Goal: Information Seeking & Learning: Learn about a topic

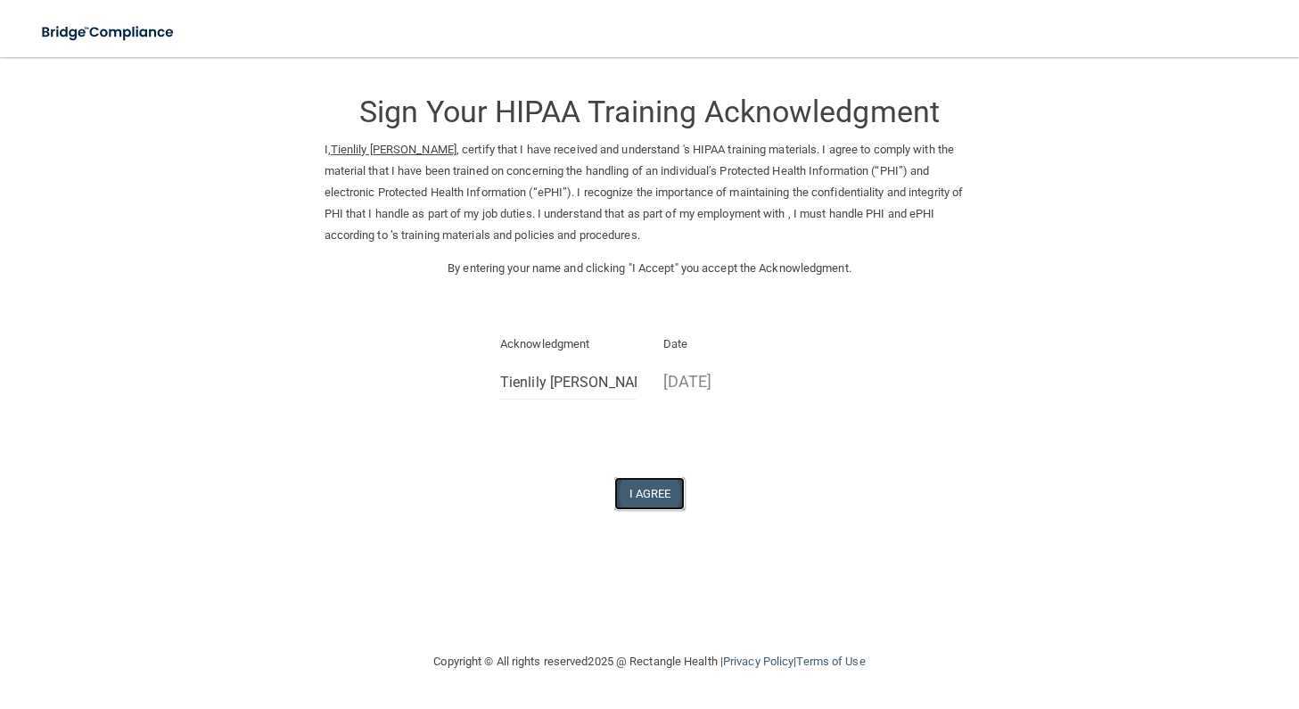
click at [651, 499] on button "I Agree" at bounding box center [649, 493] width 71 height 33
click at [614, 477] on button "I Agree" at bounding box center [649, 493] width 71 height 33
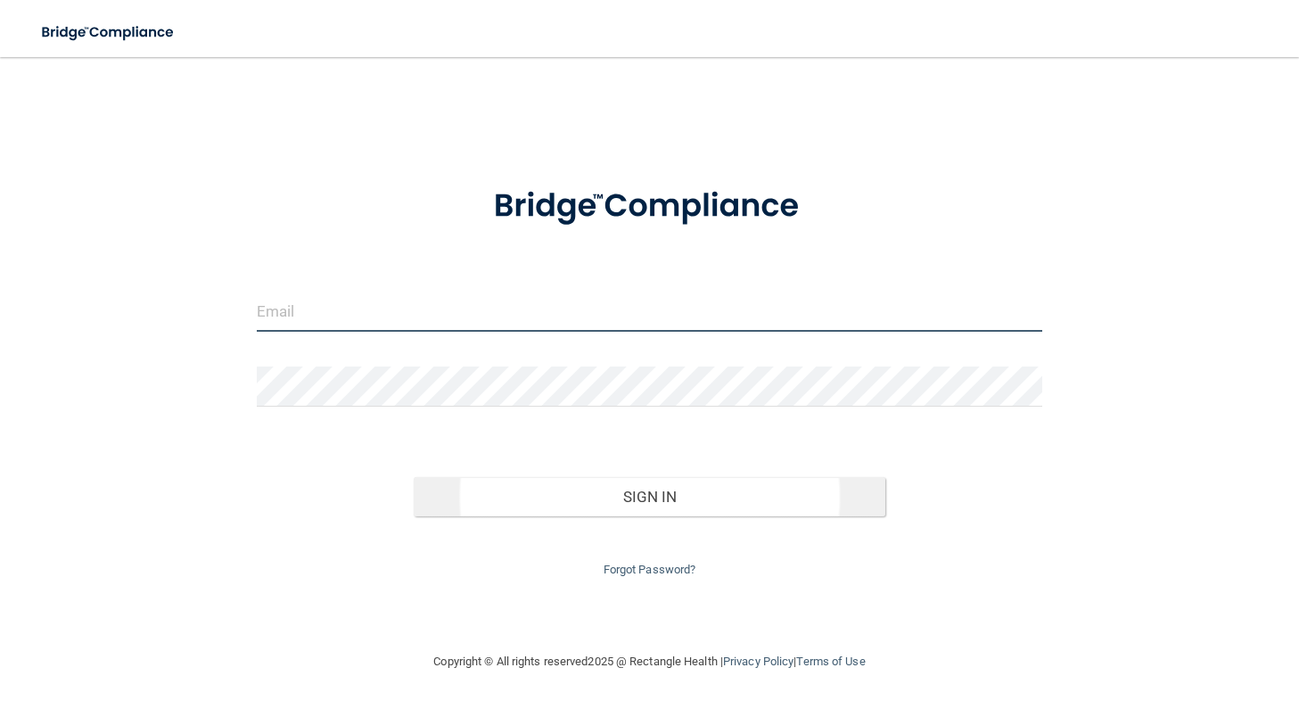
type input "tienlilyoms@gmail.com"
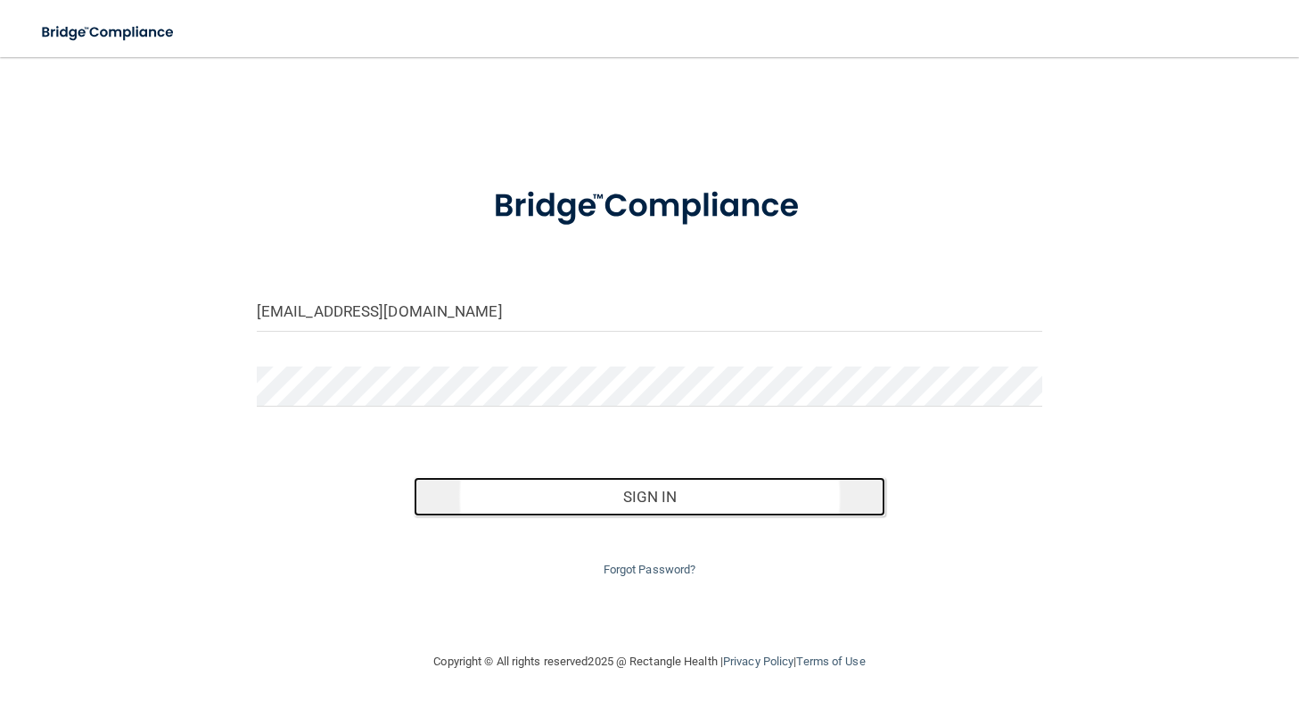
click at [590, 502] on button "Sign In" at bounding box center [650, 496] width 472 height 39
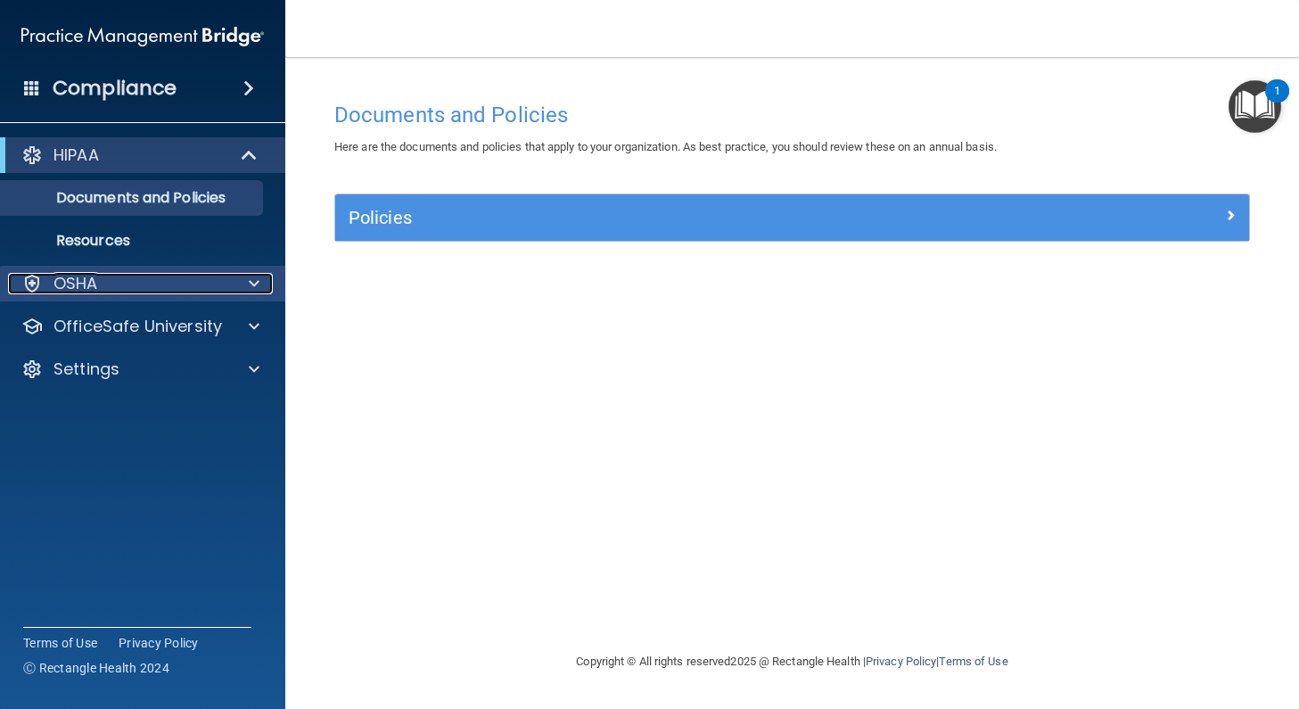
click at [133, 290] on div "OSHA" at bounding box center [118, 283] width 221 height 21
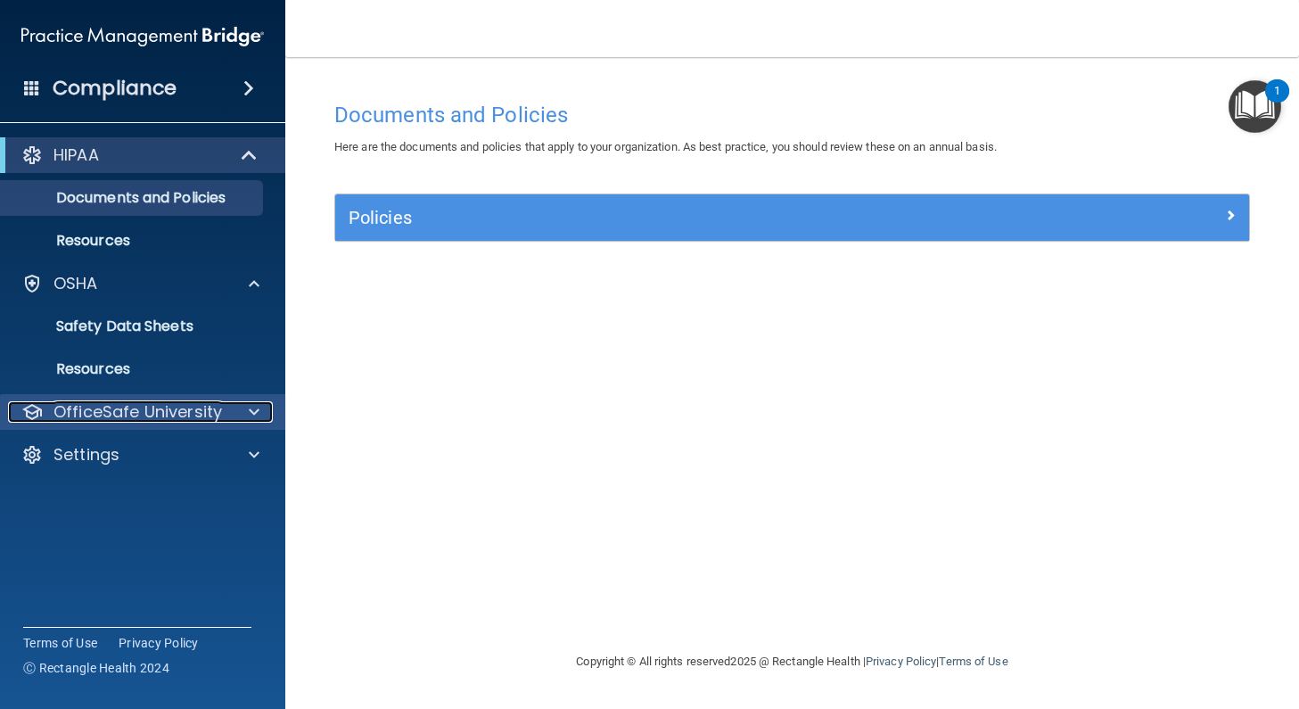
click at [134, 412] on p "OfficeSafe University" at bounding box center [137, 411] width 168 height 21
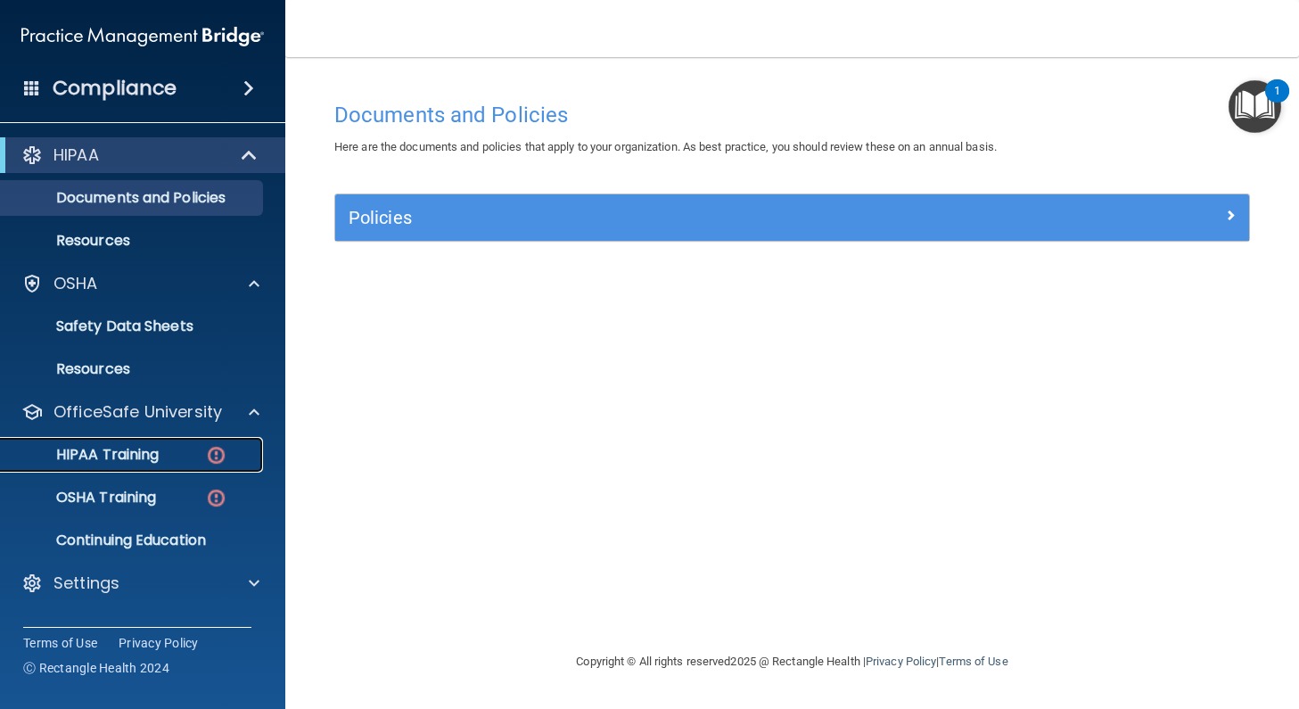
click at [129, 448] on p "HIPAA Training" at bounding box center [85, 455] width 147 height 18
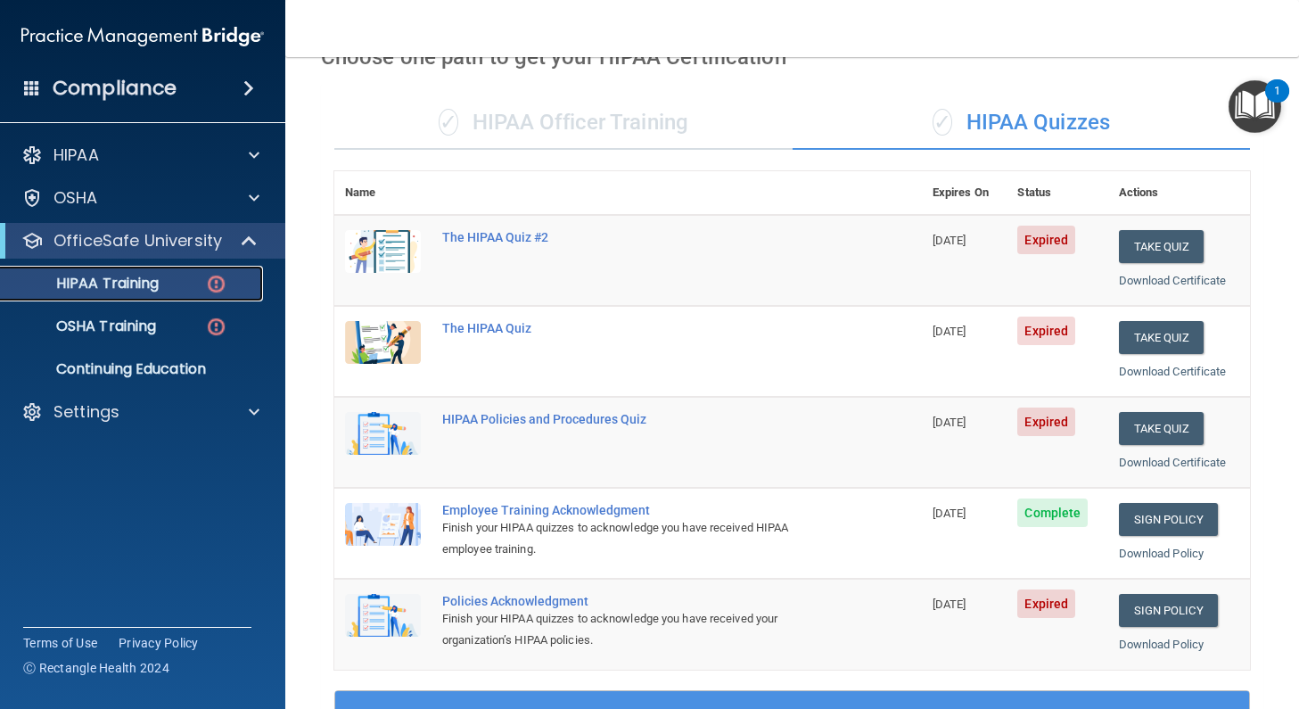
scroll to position [10, 0]
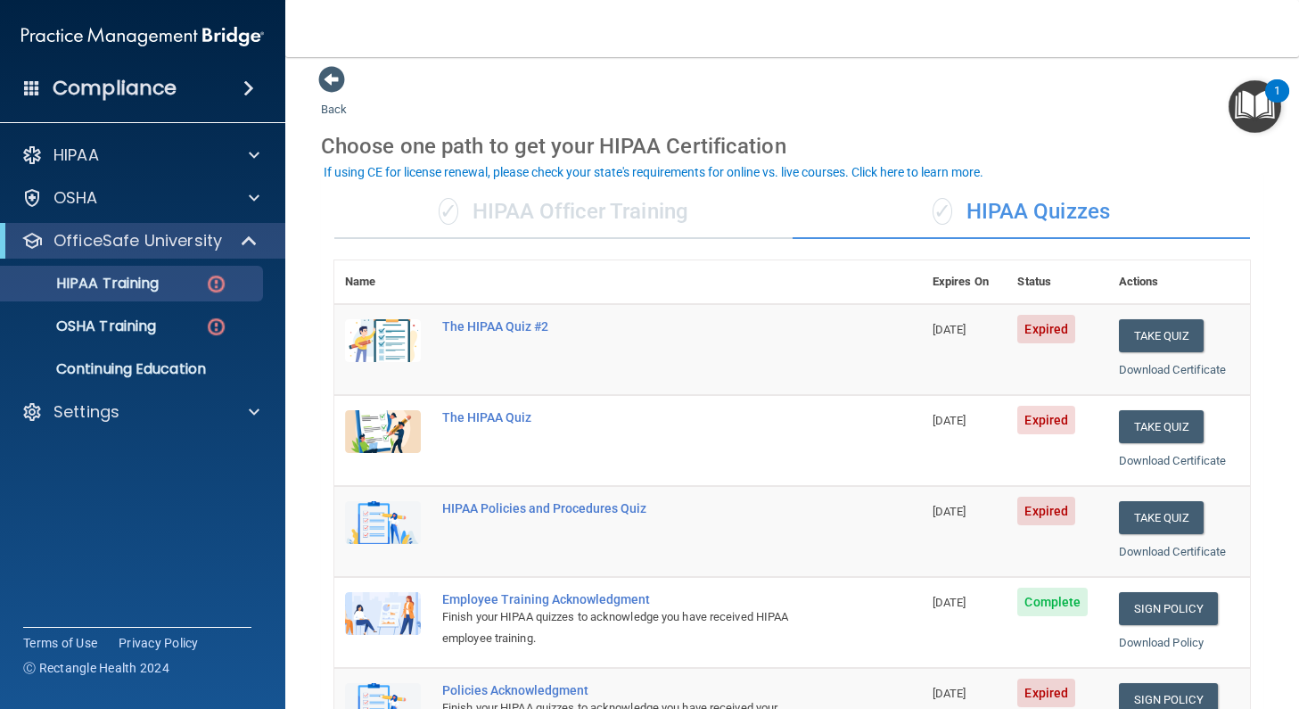
click at [570, 222] on div "✓ HIPAA Officer Training" at bounding box center [563, 211] width 458 height 53
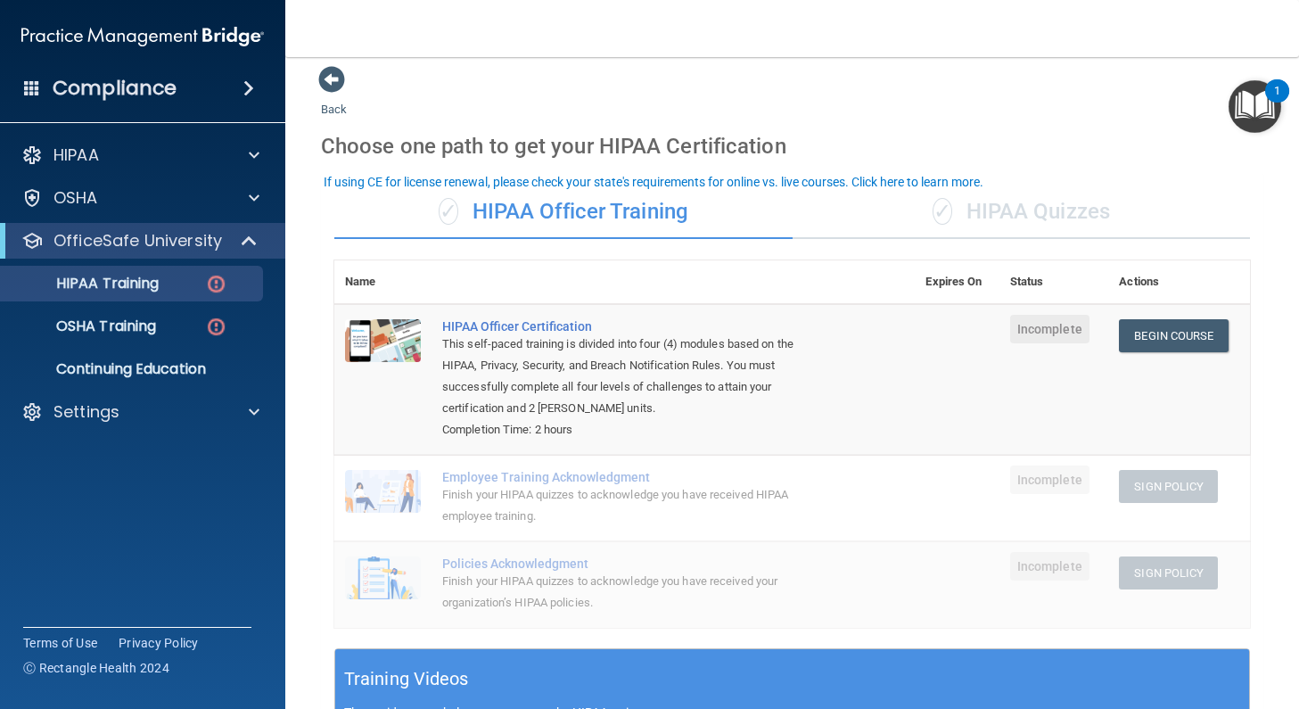
scroll to position [0, 0]
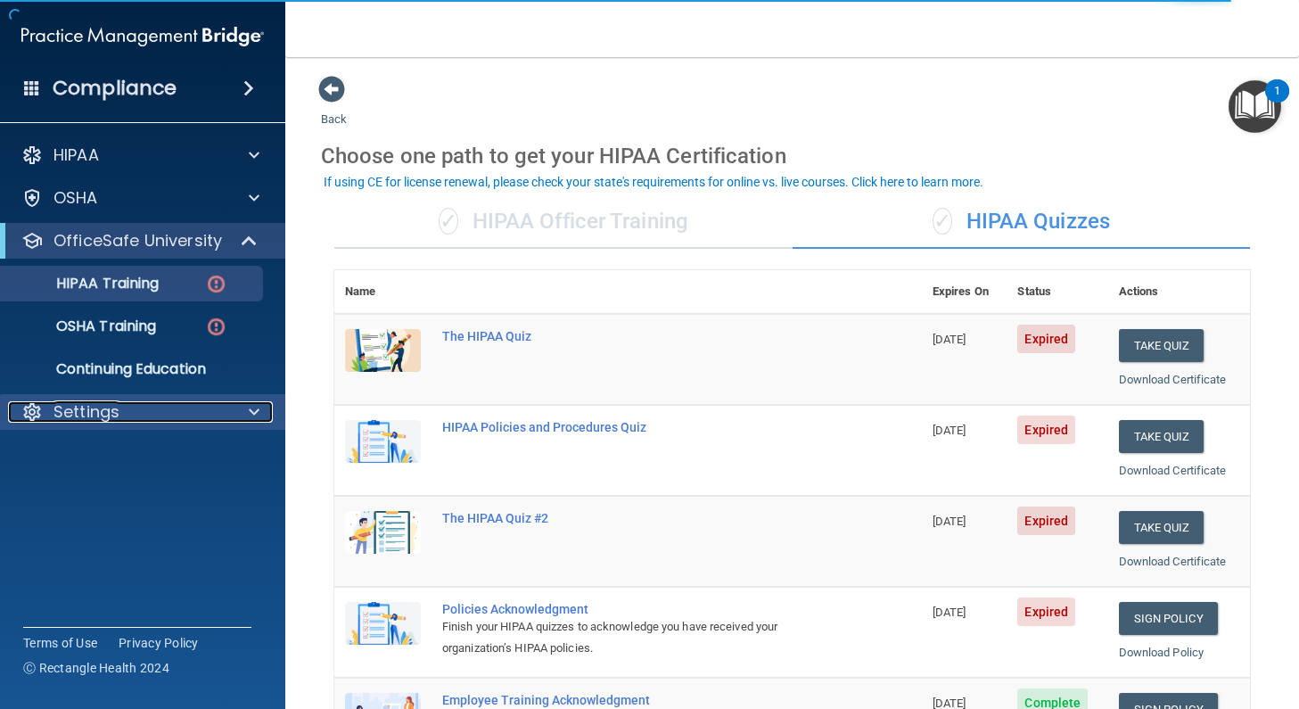
click at [90, 403] on p "Settings" at bounding box center [86, 411] width 66 height 21
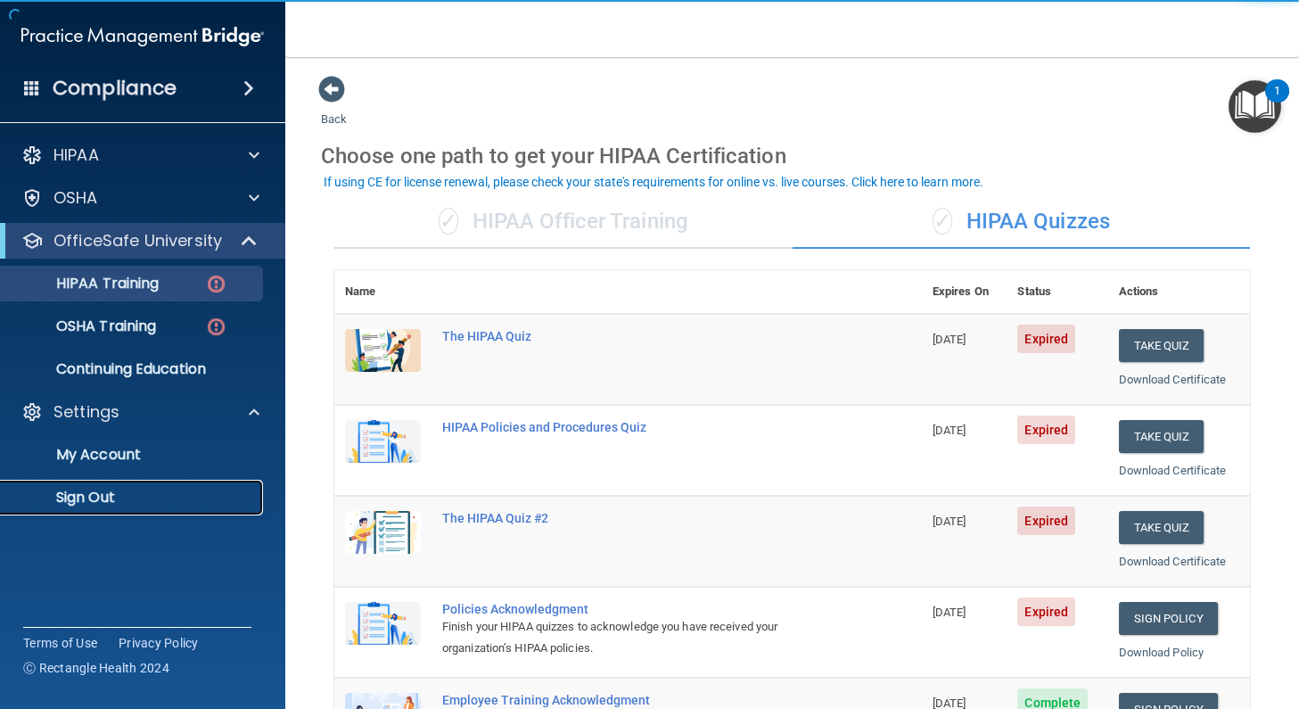
click at [94, 493] on p "Sign Out" at bounding box center [133, 498] width 243 height 18
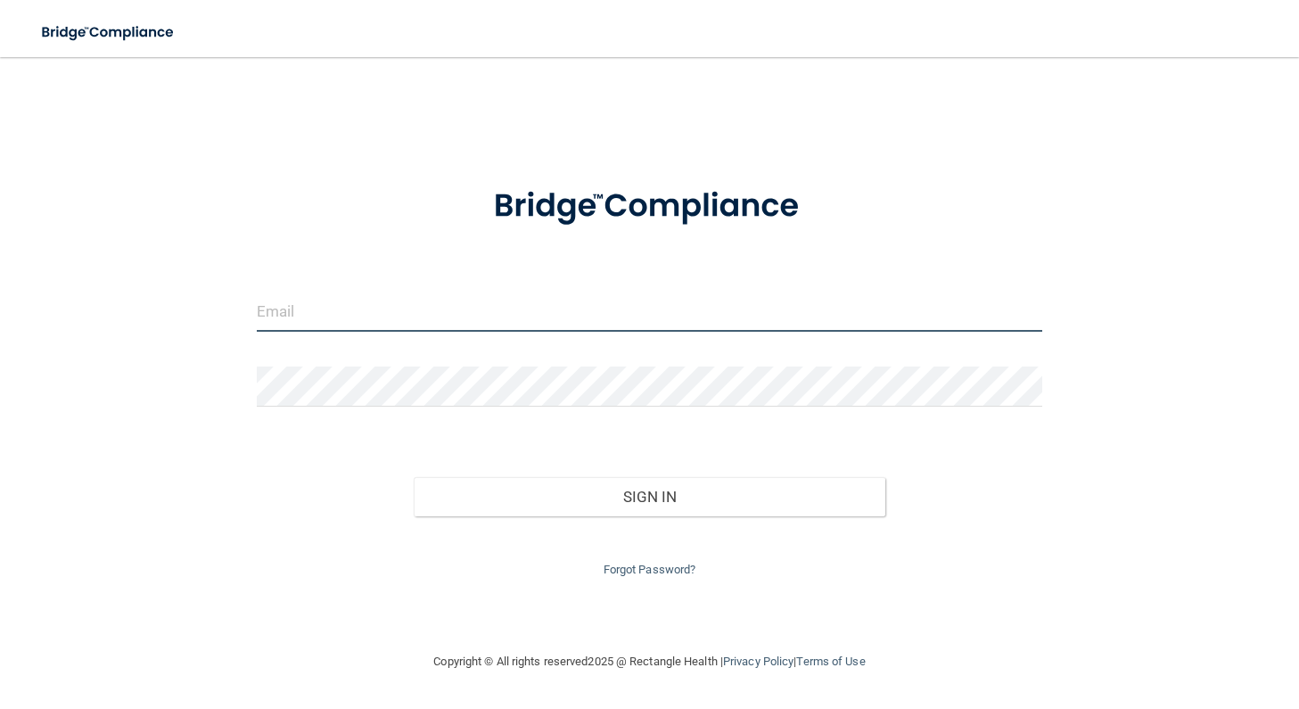
type input "tienlilyoms@gmail.com"
